Goal: Task Accomplishment & Management: Manage account settings

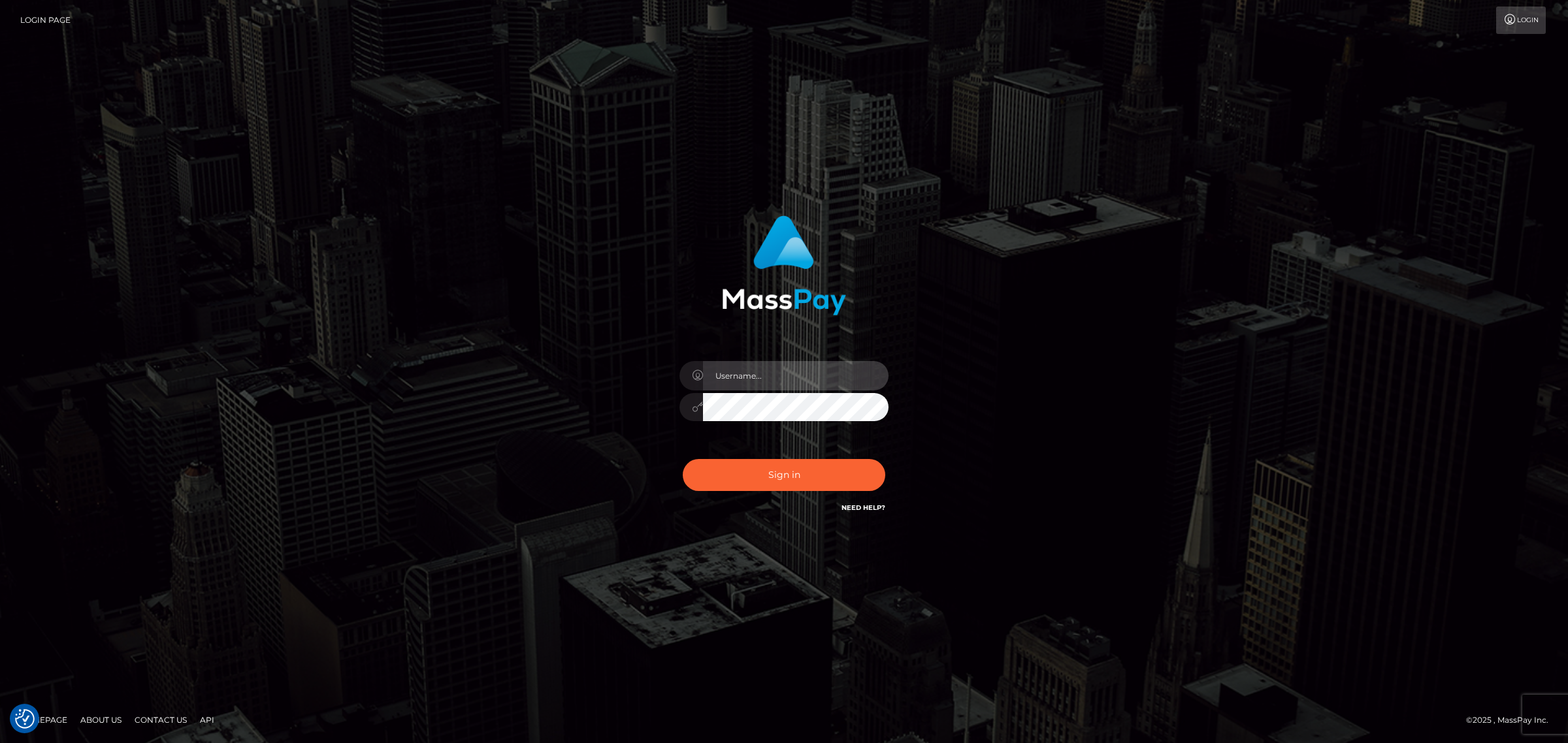
click at [726, 380] on input "text" at bounding box center [795, 376] width 185 height 29
type input "gunjan.k"
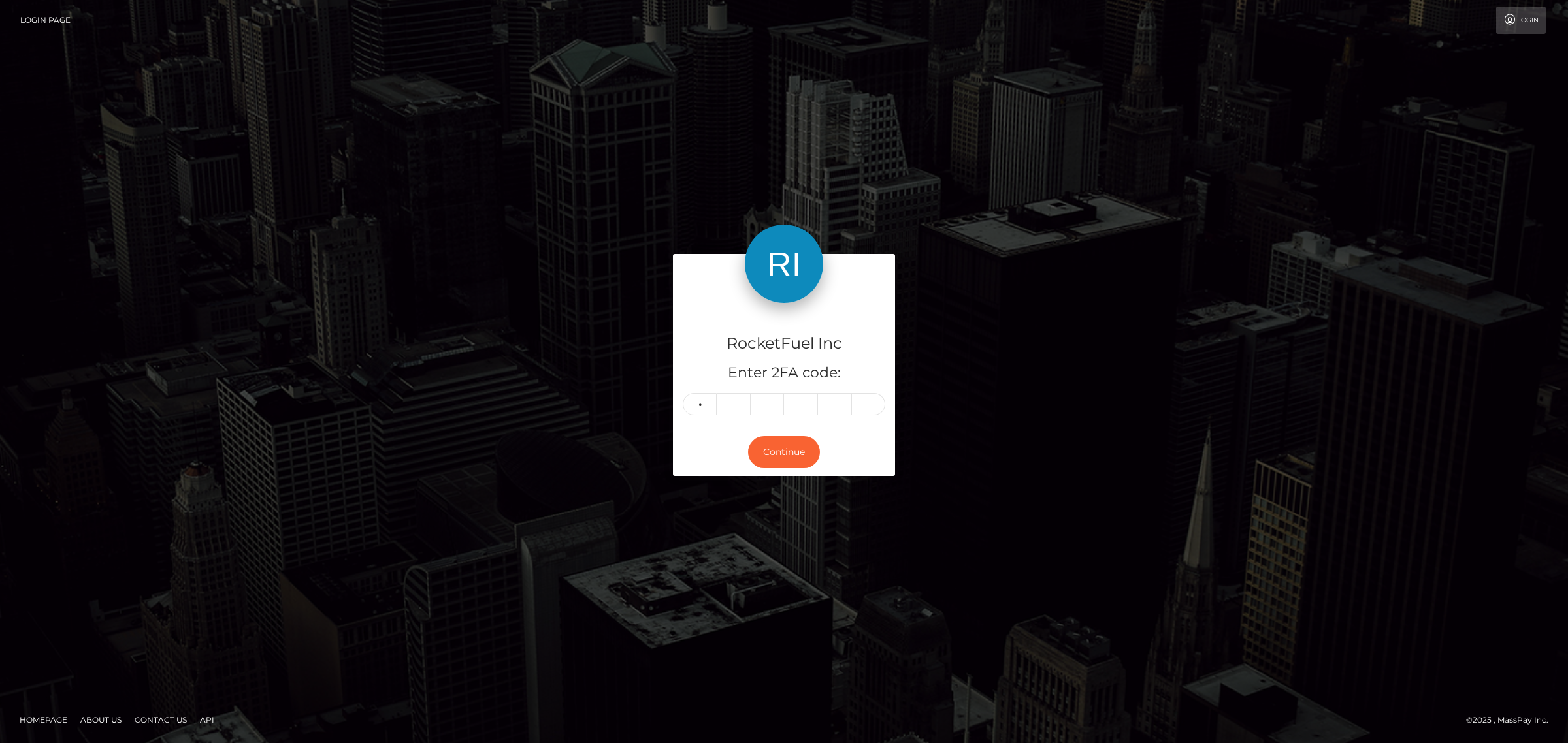
type input "4"
type input "8"
type input "6"
type input "3"
type input "8"
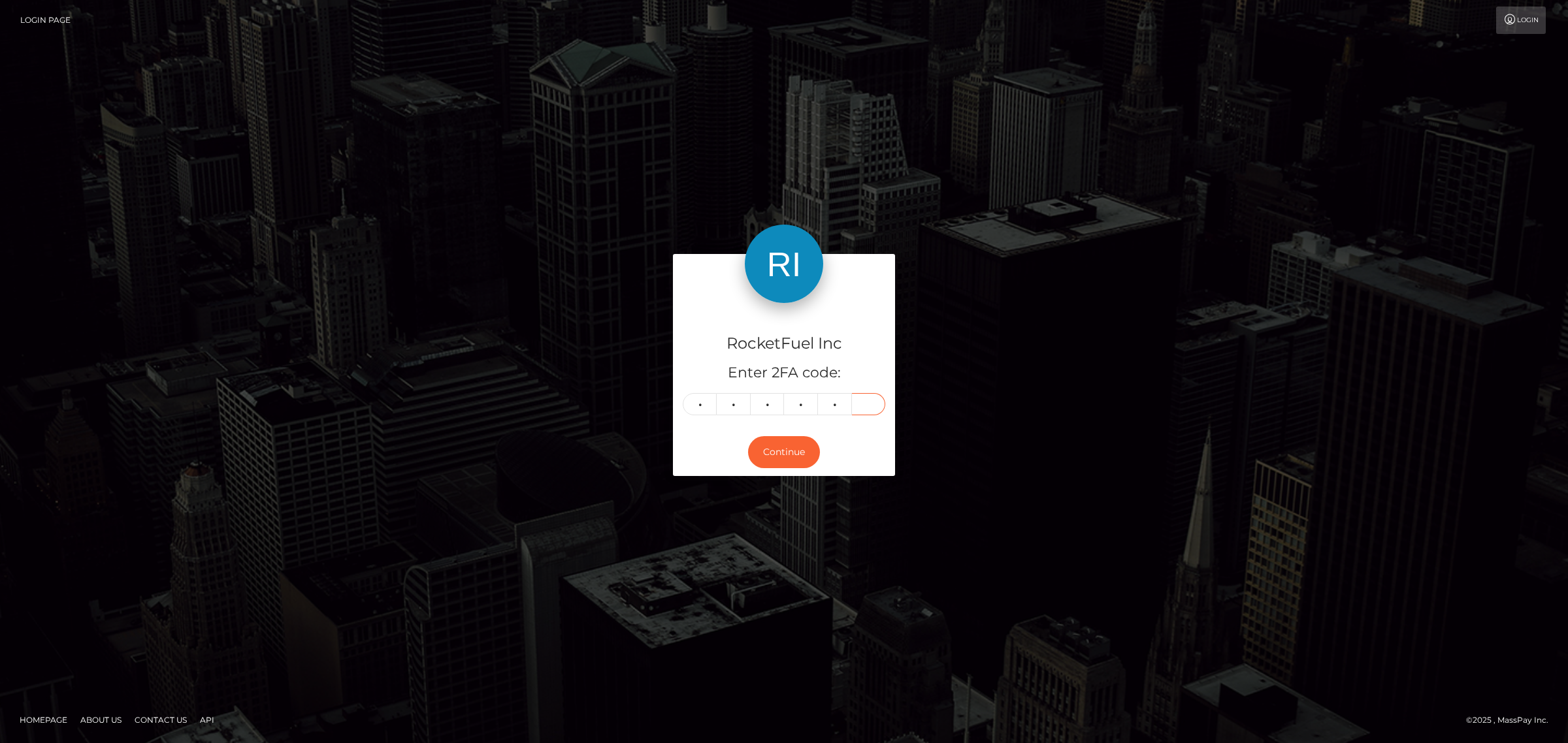
type input "3"
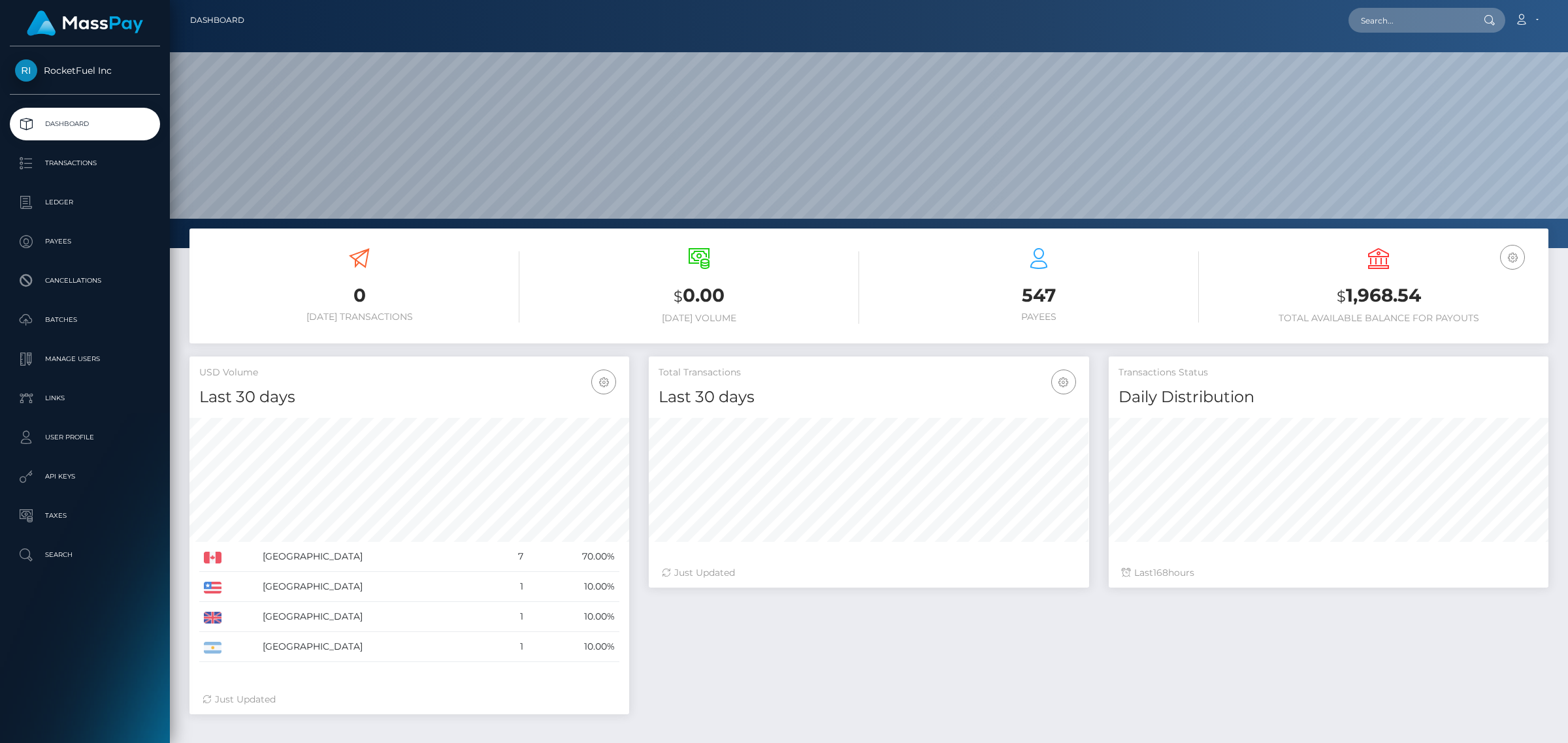
scroll to position [230, 439]
click at [919, 671] on div "Total Transactions Last 30 days Last 30 days Last 60 days Last 90 days 168" at bounding box center [1098, 542] width 919 height 371
